Goal: Transaction & Acquisition: Book appointment/travel/reservation

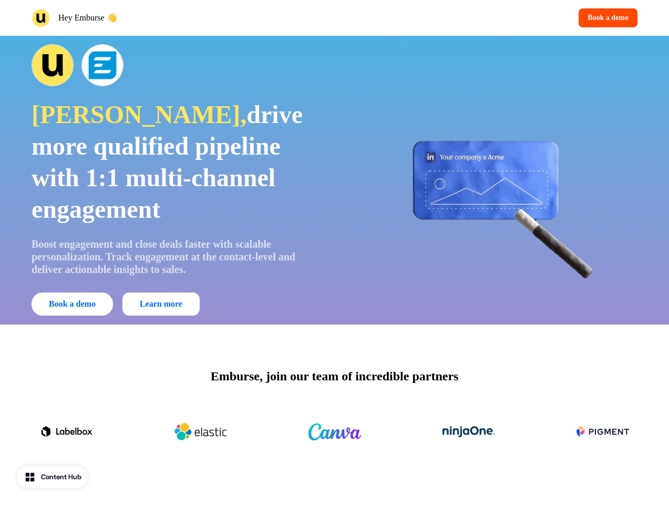
click at [334, 18] on div "Hey Emburse 👋 Book a demo" at bounding box center [334, 18] width 669 height 36
click at [181, 18] on div "Hey Emburse 👋" at bounding box center [181, 18] width 299 height 18
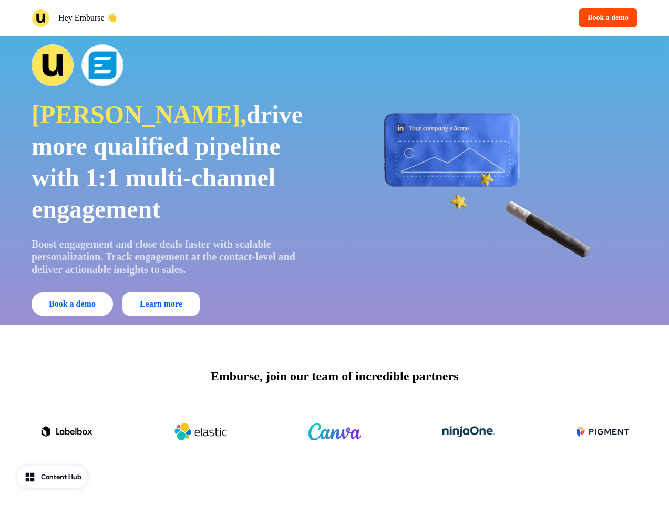
click at [488, 18] on div "Book a demo" at bounding box center [488, 17] width 299 height 19
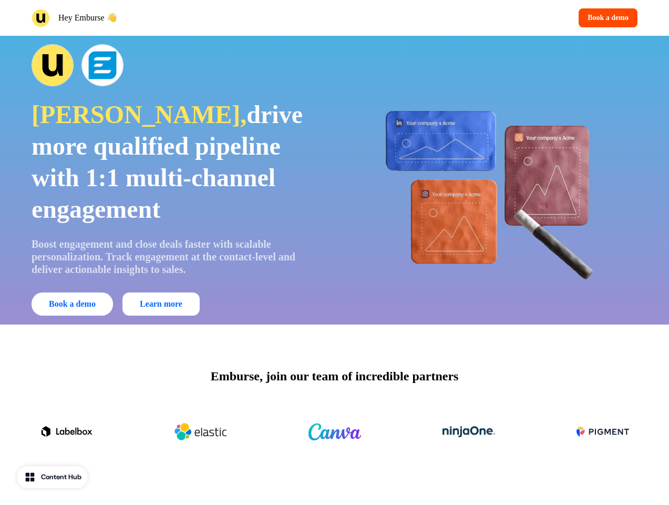
click at [606, 18] on button "Book a demo" at bounding box center [608, 17] width 59 height 19
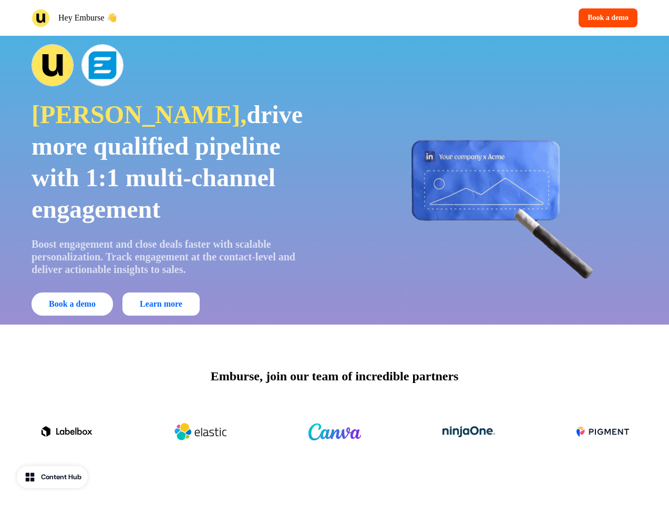
click at [334, 180] on div "[PERSON_NAME], drive more qualified pipeline with 1:1 multi-channel engagement …" at bounding box center [334, 180] width 669 height 289
click at [176, 180] on span "drive more qualified pipeline with 1:1 multi-channel engagement" at bounding box center [167, 161] width 271 height 123
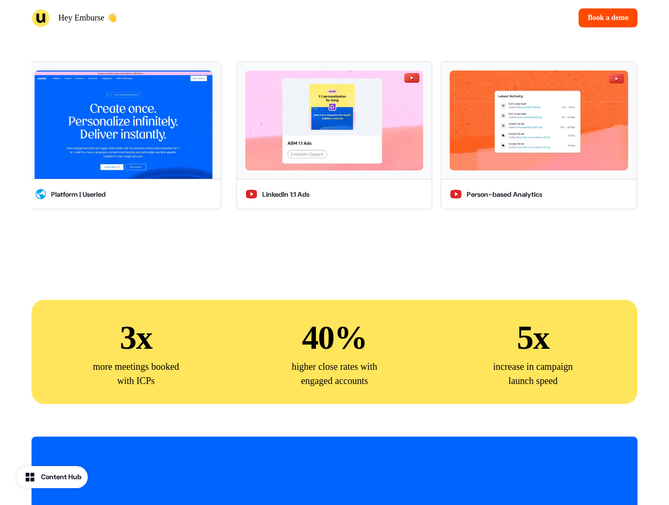
scroll to position [2295, 0]
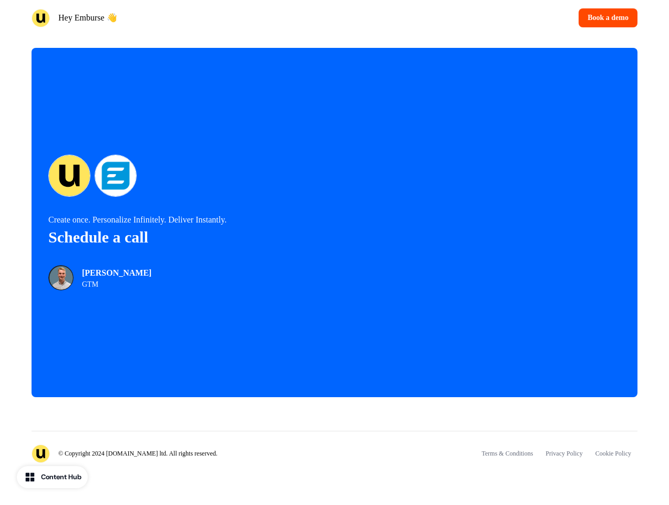
click at [334, 432] on div "© Copyright 2024 [DOMAIN_NAME] ltd. All rights reserved. Terms & Conditions Pri…" at bounding box center [335, 447] width 606 height 32
